Goal: Find specific fact: Find specific fact

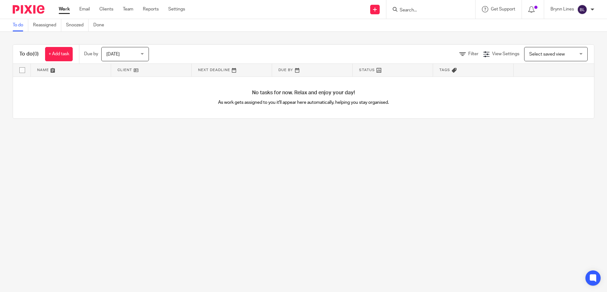
click at [410, 10] on input "Search" at bounding box center [427, 11] width 57 height 6
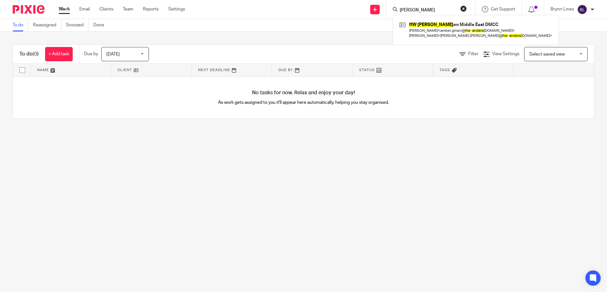
type input "hw anders"
click button "submit" at bounding box center [0, 0] width 0 height 0
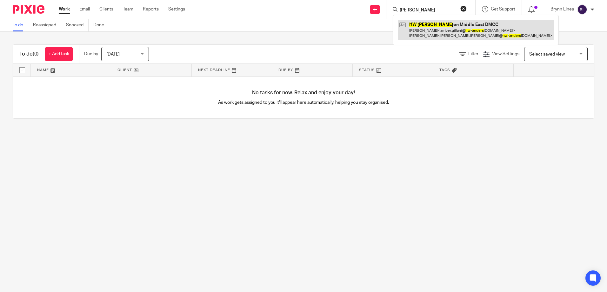
click at [419, 27] on link at bounding box center [476, 30] width 156 height 20
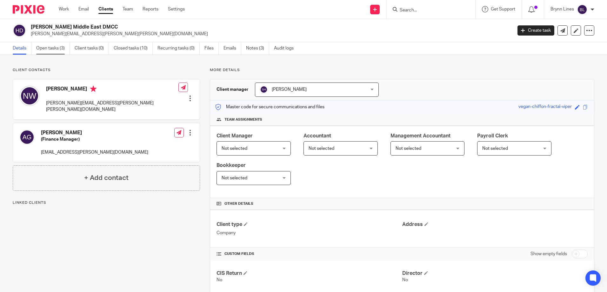
drag, startPoint x: 60, startPoint y: 49, endPoint x: 190, endPoint y: 71, distance: 132.1
click at [61, 48] on link "Open tasks (3)" at bounding box center [53, 48] width 34 height 12
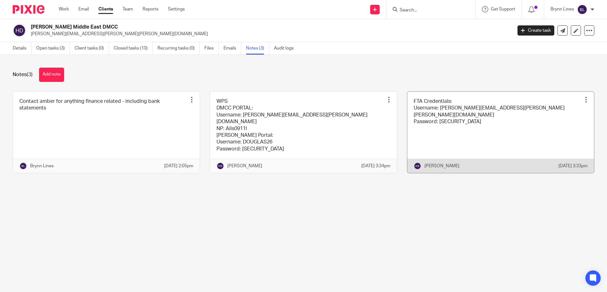
click at [481, 118] on link at bounding box center [500, 133] width 187 height 82
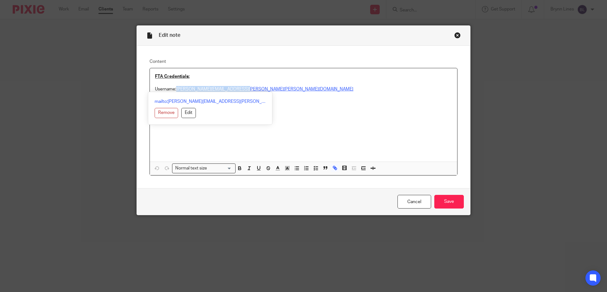
drag, startPoint x: 245, startPoint y: 91, endPoint x: 175, endPoint y: 90, distance: 70.1
click at [175, 90] on p "Username: [PERSON_NAME][EMAIL_ADDRESS][PERSON_NAME][PERSON_NAME][DOMAIN_NAME]" at bounding box center [303, 89] width 297 height 6
copy link "[PERSON_NAME][EMAIL_ADDRESS][PERSON_NAME][PERSON_NAME][DOMAIN_NAME]"
click at [303, 112] on div "FTA Credentials: Username: Amber.gillani@hw-anderson.com Password: Ladywellshop…" at bounding box center [303, 114] width 307 height 93
drag, startPoint x: 216, startPoint y: 97, endPoint x: 175, endPoint y: 96, distance: 41.9
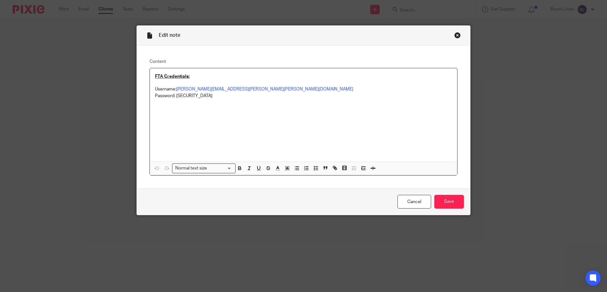
click at [175, 96] on p "Password: Ladywellshop2024!" at bounding box center [303, 96] width 297 height 6
copy p "Ladywellshop2024!"
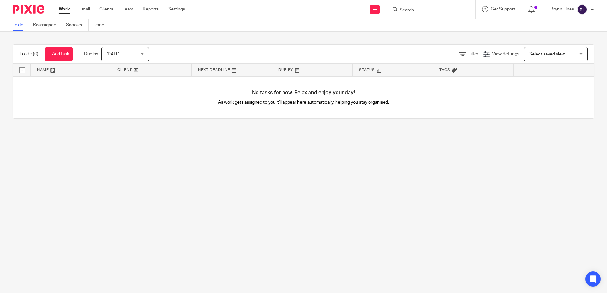
click at [422, 12] on input "Search" at bounding box center [427, 11] width 57 height 6
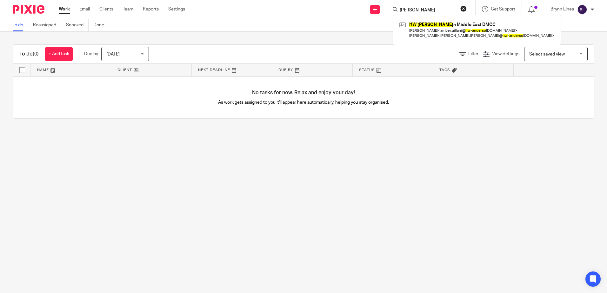
type input "[PERSON_NAME]"
click button "submit" at bounding box center [0, 0] width 0 height 0
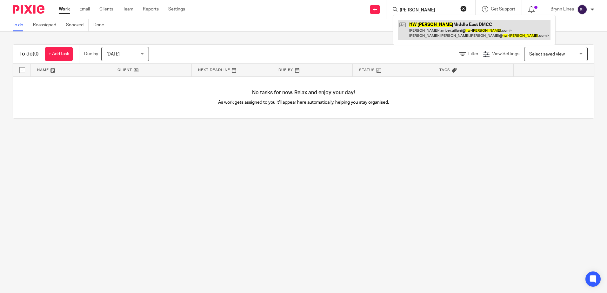
click at [455, 29] on link at bounding box center [474, 30] width 153 height 20
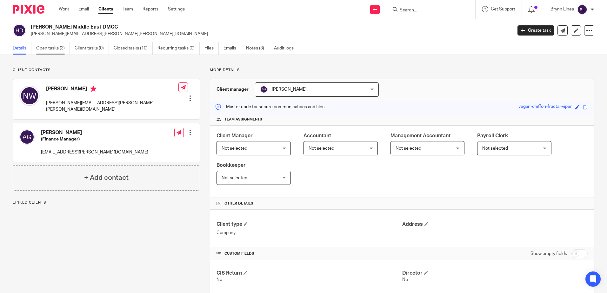
click at [55, 51] on link "Open tasks (3)" at bounding box center [53, 48] width 34 height 12
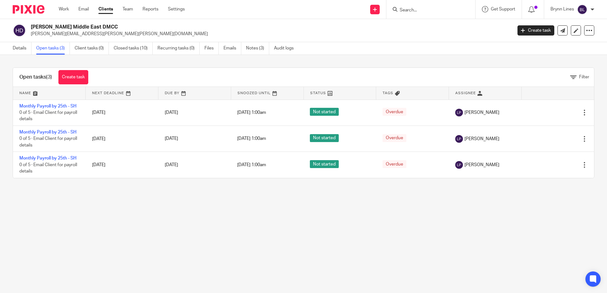
click at [247, 48] on link "Notes (3)" at bounding box center [257, 48] width 23 height 12
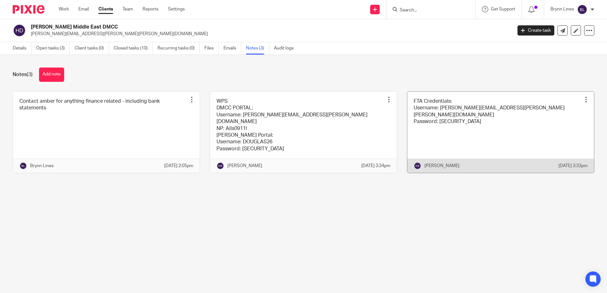
click at [438, 122] on link at bounding box center [500, 133] width 187 height 82
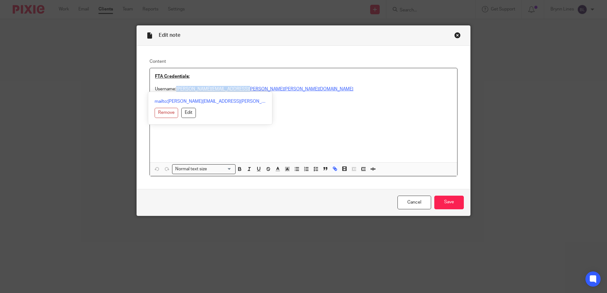
drag, startPoint x: 263, startPoint y: 87, endPoint x: 176, endPoint y: 89, distance: 87.0
click at [176, 89] on p "Username: [PERSON_NAME][EMAIL_ADDRESS][PERSON_NAME][PERSON_NAME][DOMAIN_NAME]" at bounding box center [303, 89] width 297 height 6
copy link "[PERSON_NAME][EMAIL_ADDRESS][PERSON_NAME][PERSON_NAME][DOMAIN_NAME]"
click at [222, 148] on div "FTA Credentials: Username: [PERSON_NAME][EMAIL_ADDRESS][PERSON_NAME][PERSON_NAM…" at bounding box center [303, 115] width 307 height 94
drag, startPoint x: 174, startPoint y: 96, endPoint x: 214, endPoint y: 97, distance: 40.0
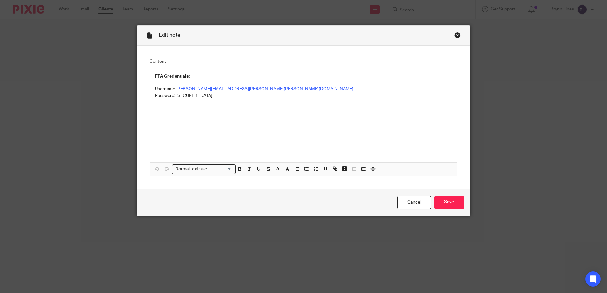
click at [214, 97] on p "Password: [SECURITY_DATA]" at bounding box center [303, 96] width 297 height 6
copy p "Ladywellshop2024!"
